Goal: Task Accomplishment & Management: Use online tool/utility

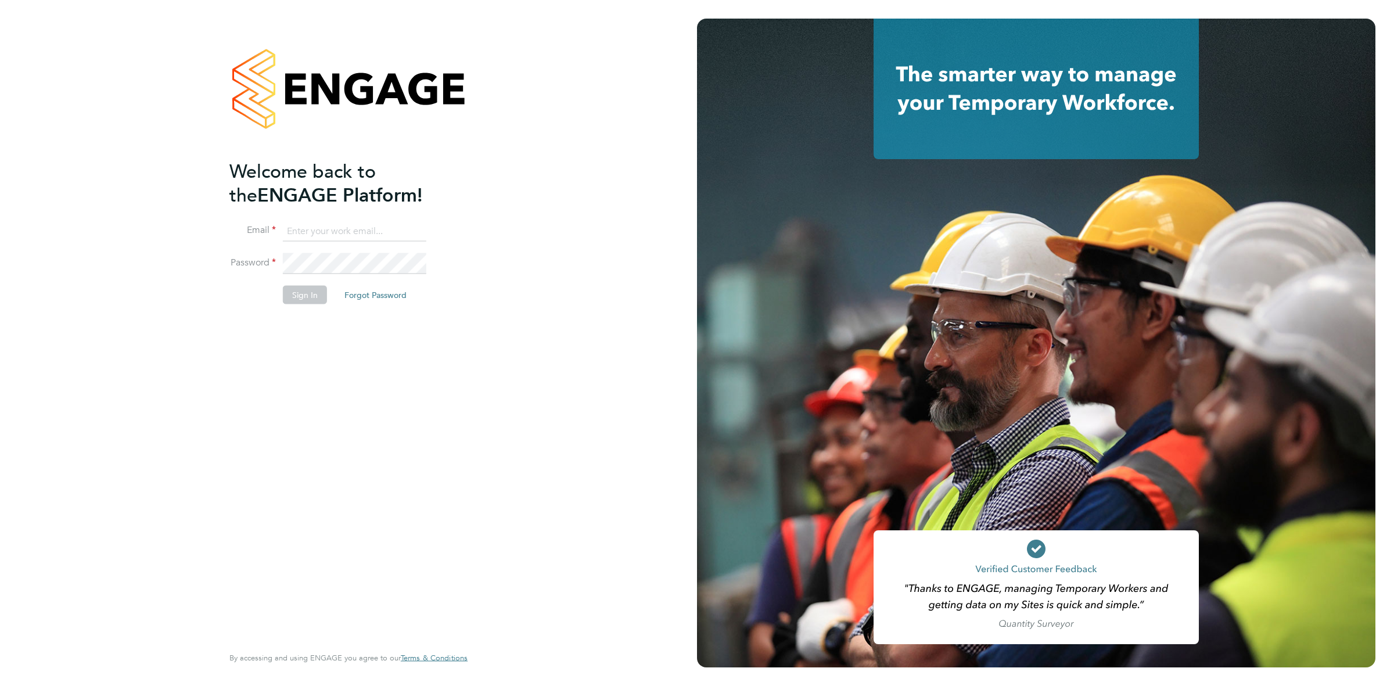
type input "katieh@dannysullivan.co.uk"
click at [309, 294] on button "Sign In" at bounding box center [305, 295] width 44 height 19
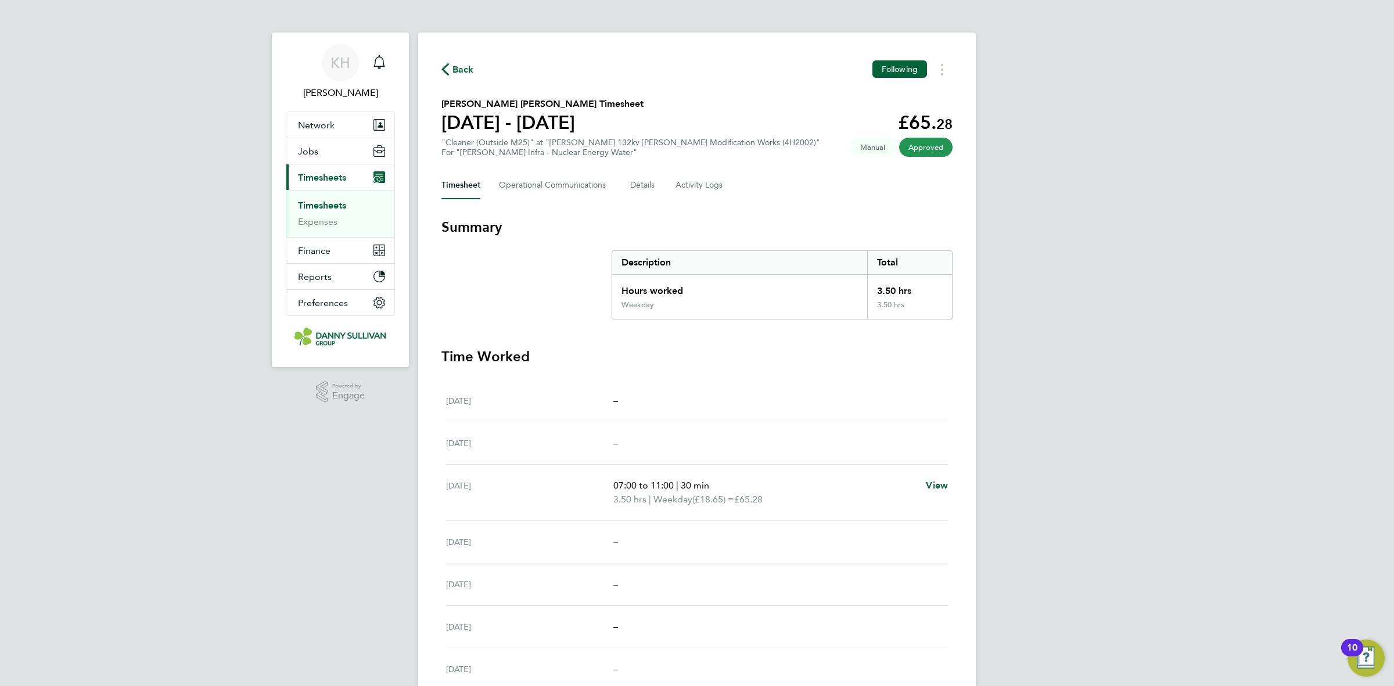
click at [303, 206] on link "Timesheets" at bounding box center [322, 205] width 48 height 11
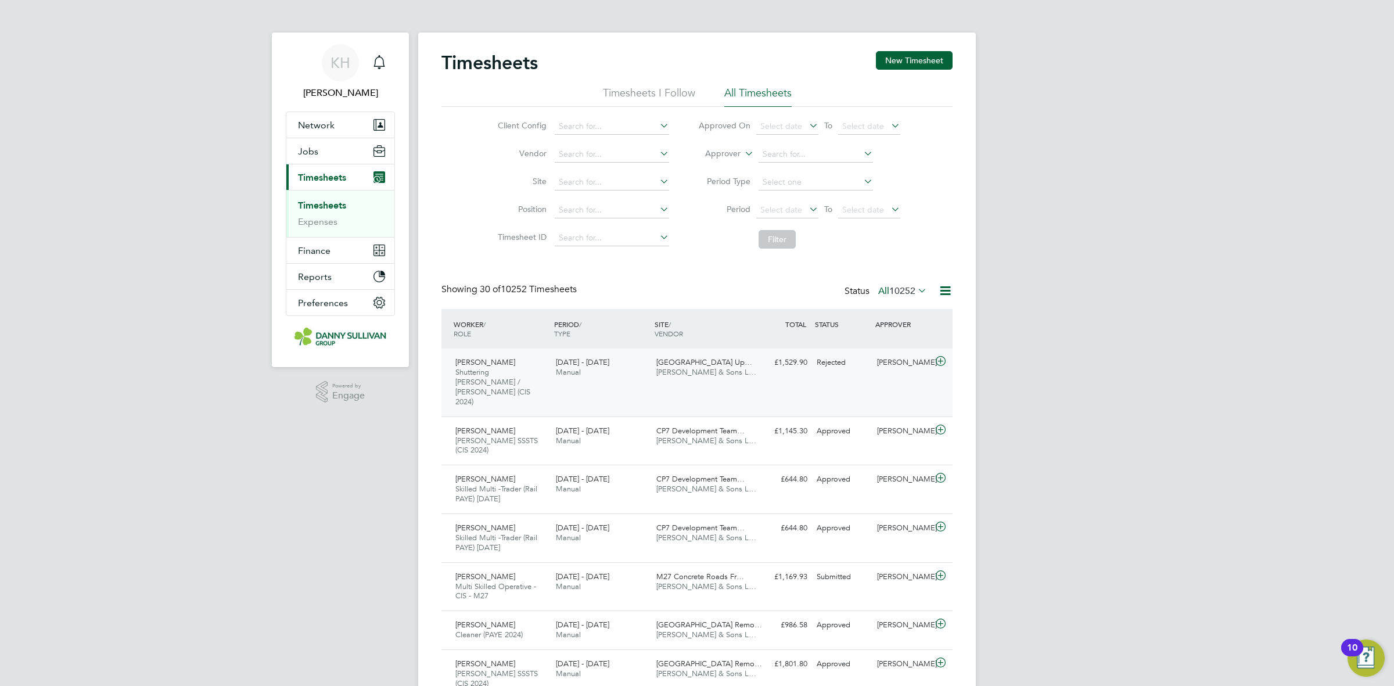
click at [639, 355] on div "20 - 26 Sep 2025 Manual" at bounding box center [601, 367] width 100 height 29
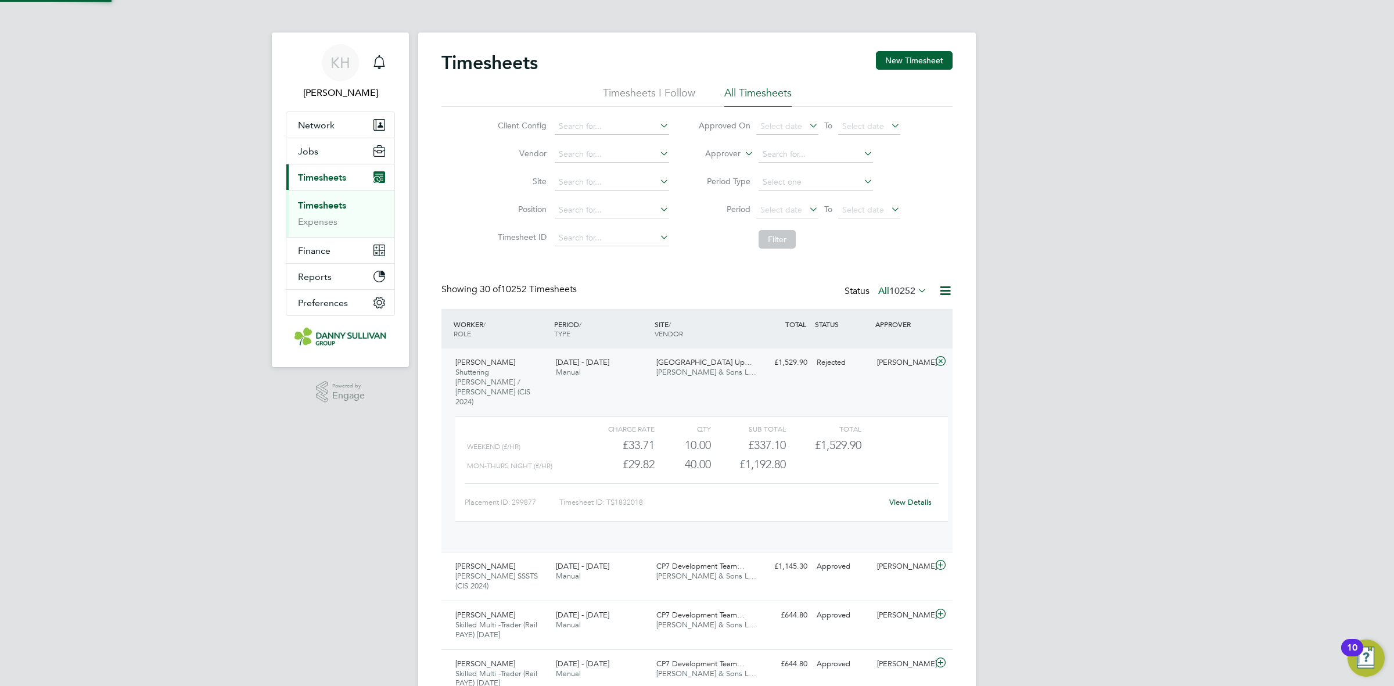
scroll to position [19, 113]
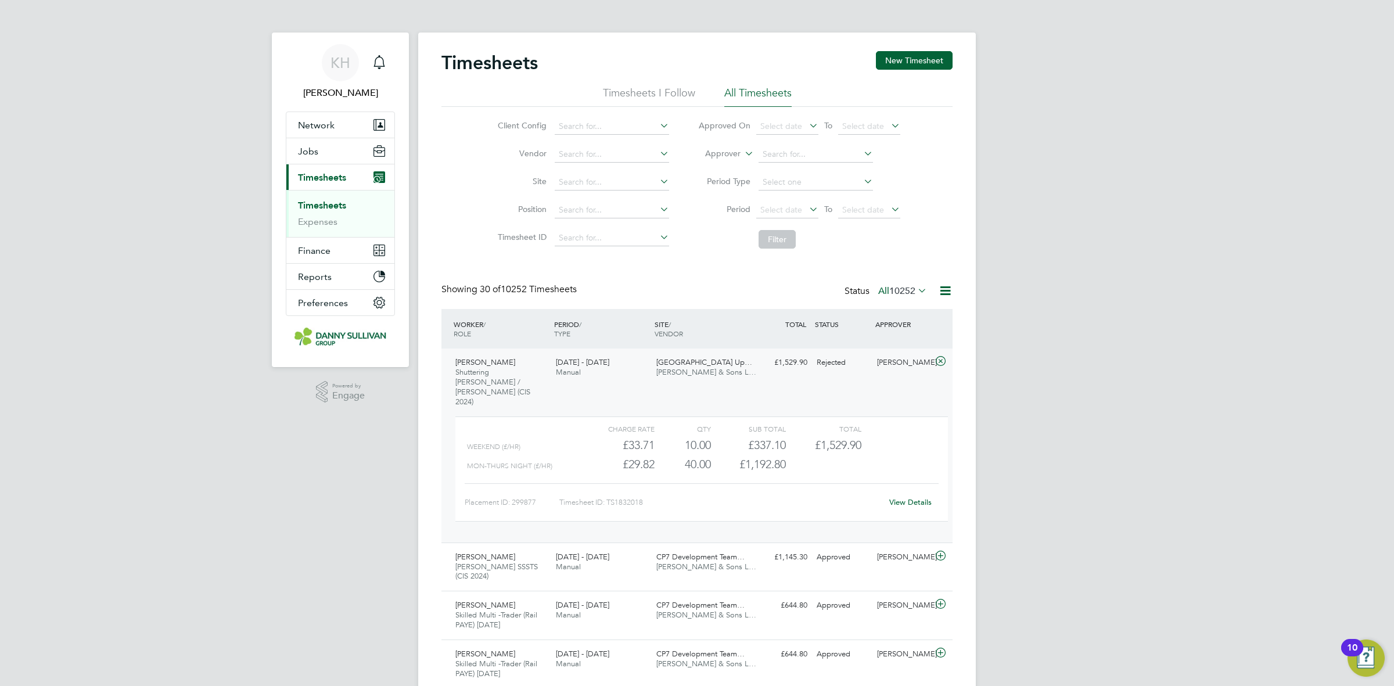
click at [909, 497] on link "View Details" at bounding box center [910, 502] width 42 height 10
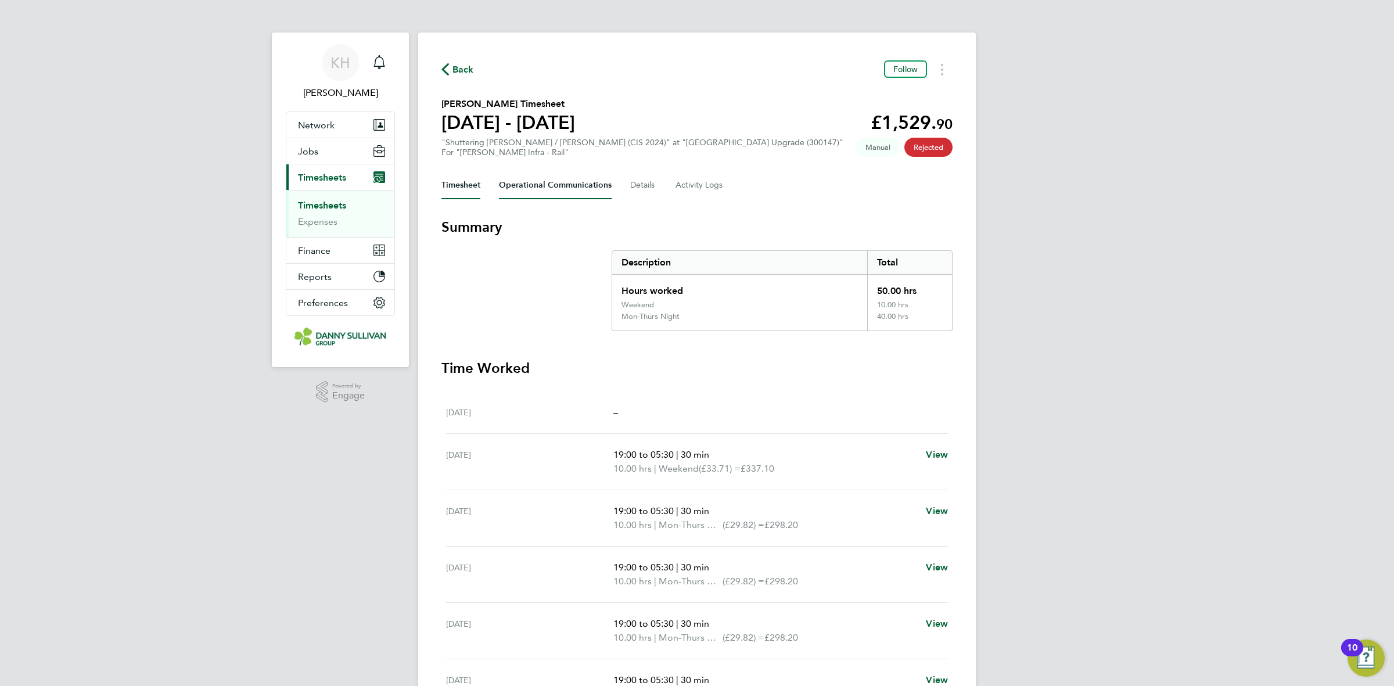
click at [568, 183] on Communications-tab "Operational Communications" at bounding box center [555, 185] width 113 height 28
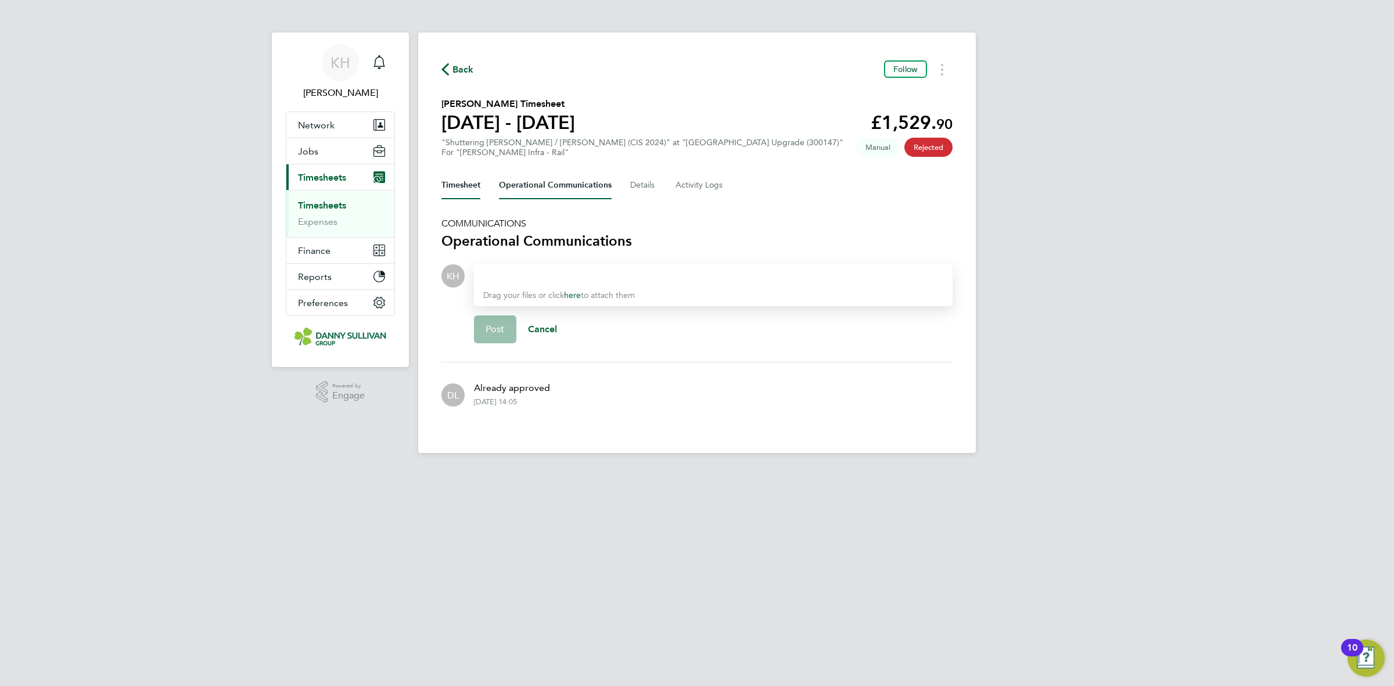
click at [471, 193] on button "Timesheet" at bounding box center [460, 185] width 39 height 28
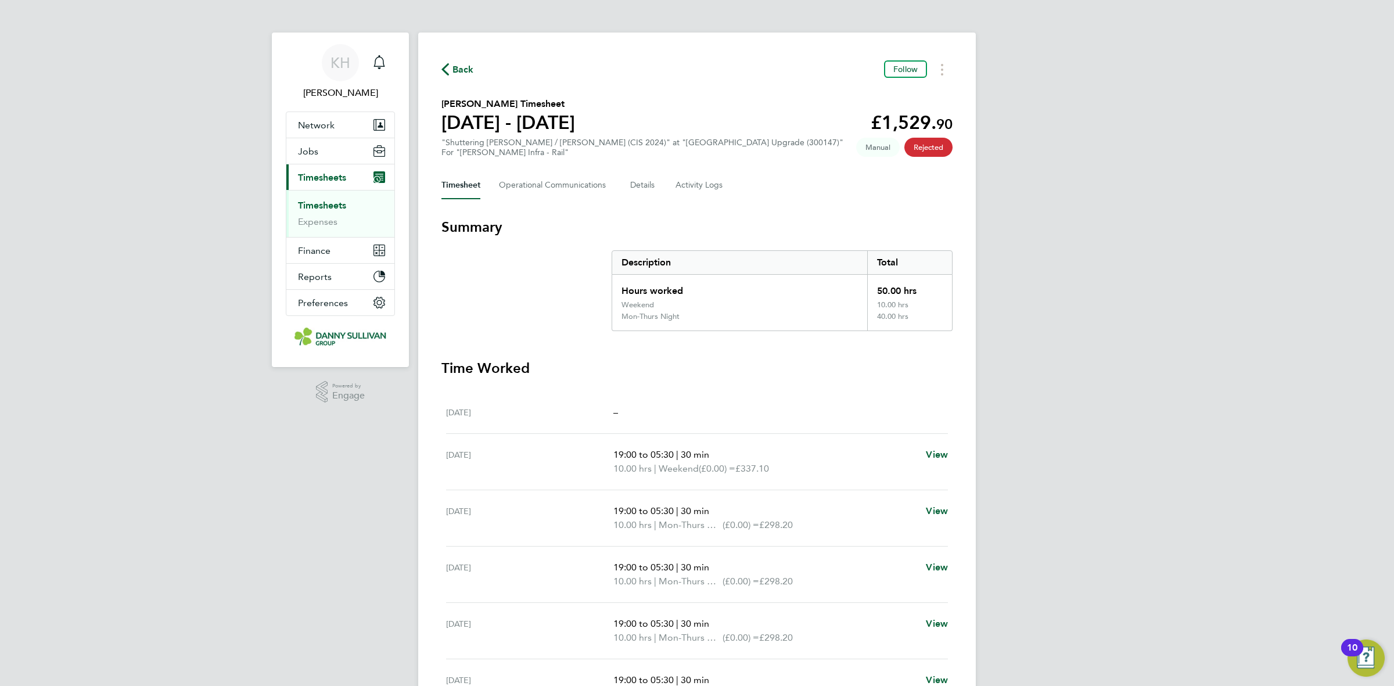
click at [453, 74] on span "Back" at bounding box center [462, 70] width 21 height 14
